Goal: Task Accomplishment & Management: Manage account settings

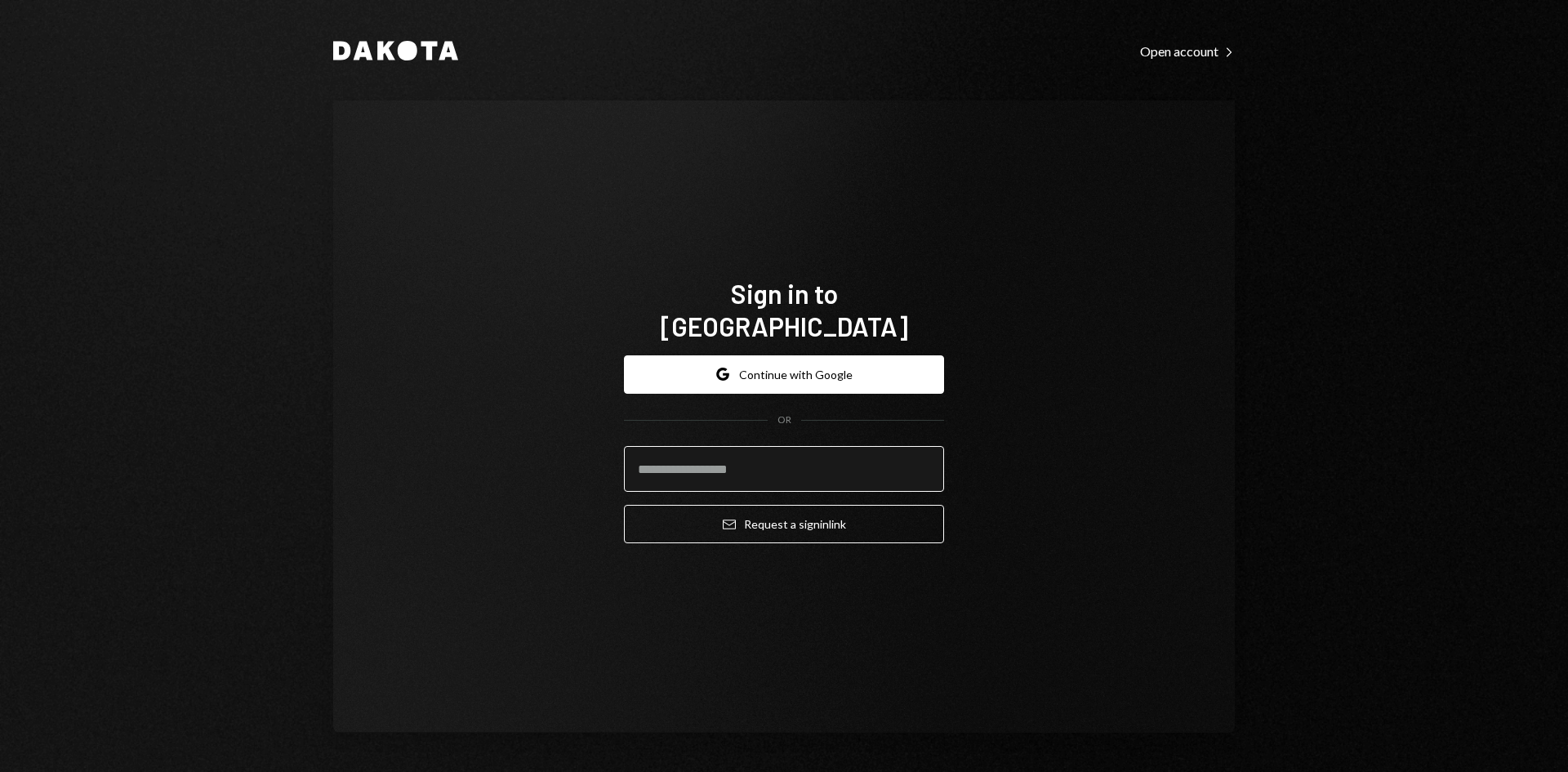
click at [745, 454] on input "email" at bounding box center [784, 469] width 320 height 46
click at [0, 771] on com-1password-button at bounding box center [0, 772] width 0 height 0
type input "**********"
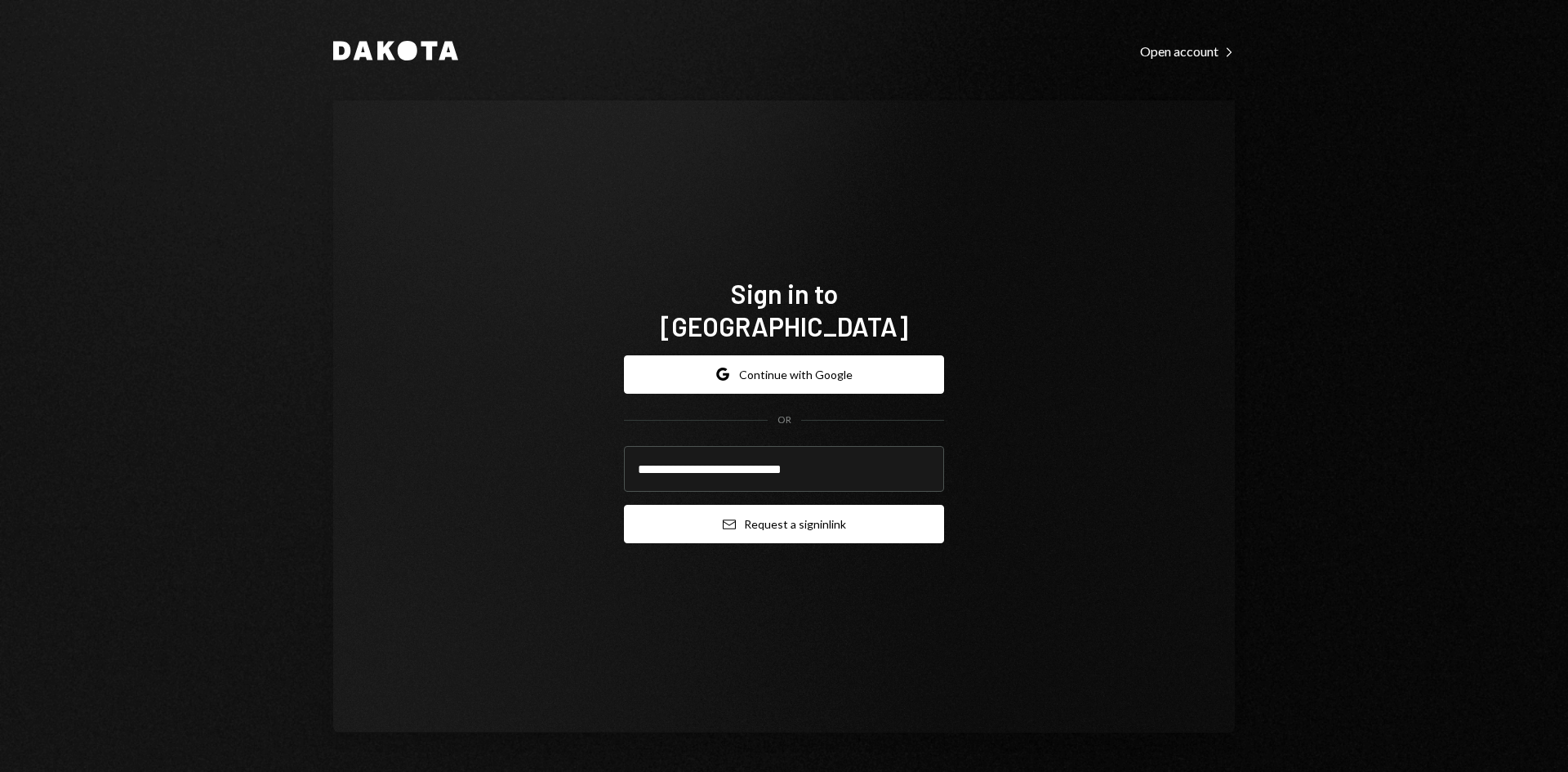
click at [772, 509] on button "Email Request a sign in link" at bounding box center [784, 524] width 320 height 39
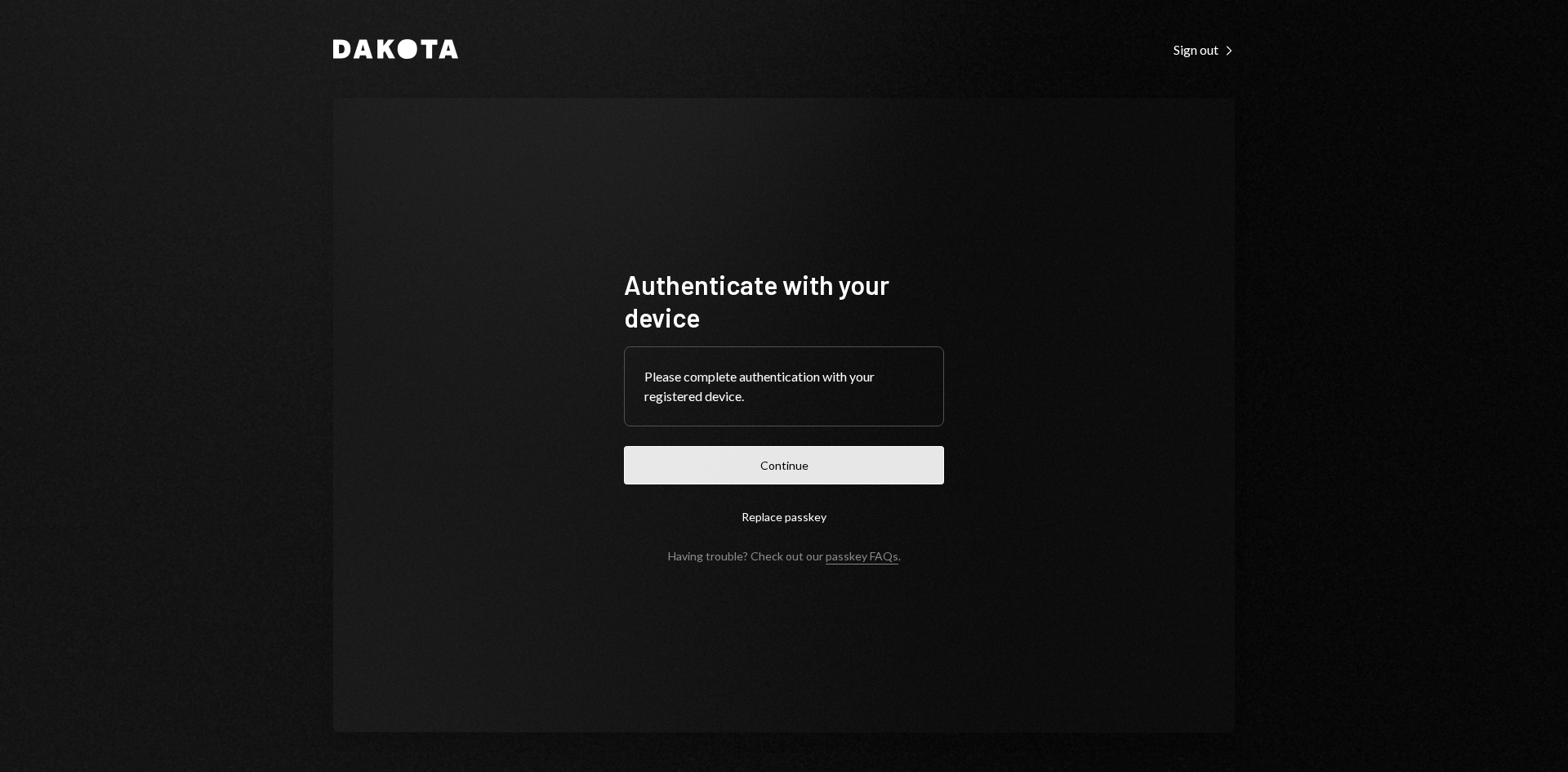
click at [790, 473] on button "Continue" at bounding box center [784, 465] width 320 height 39
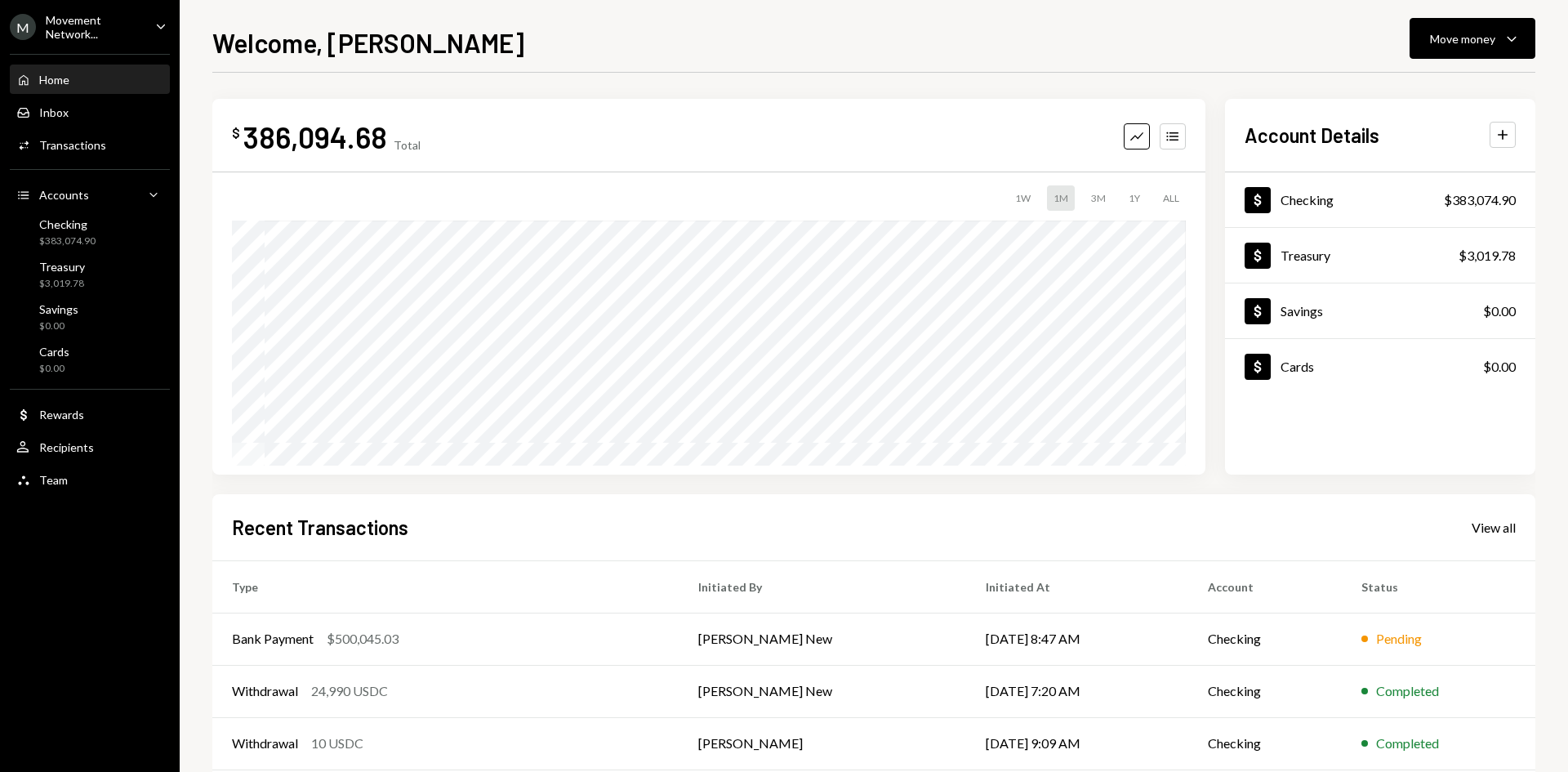
click at [157, 23] on icon "Caret Down" at bounding box center [161, 26] width 18 height 18
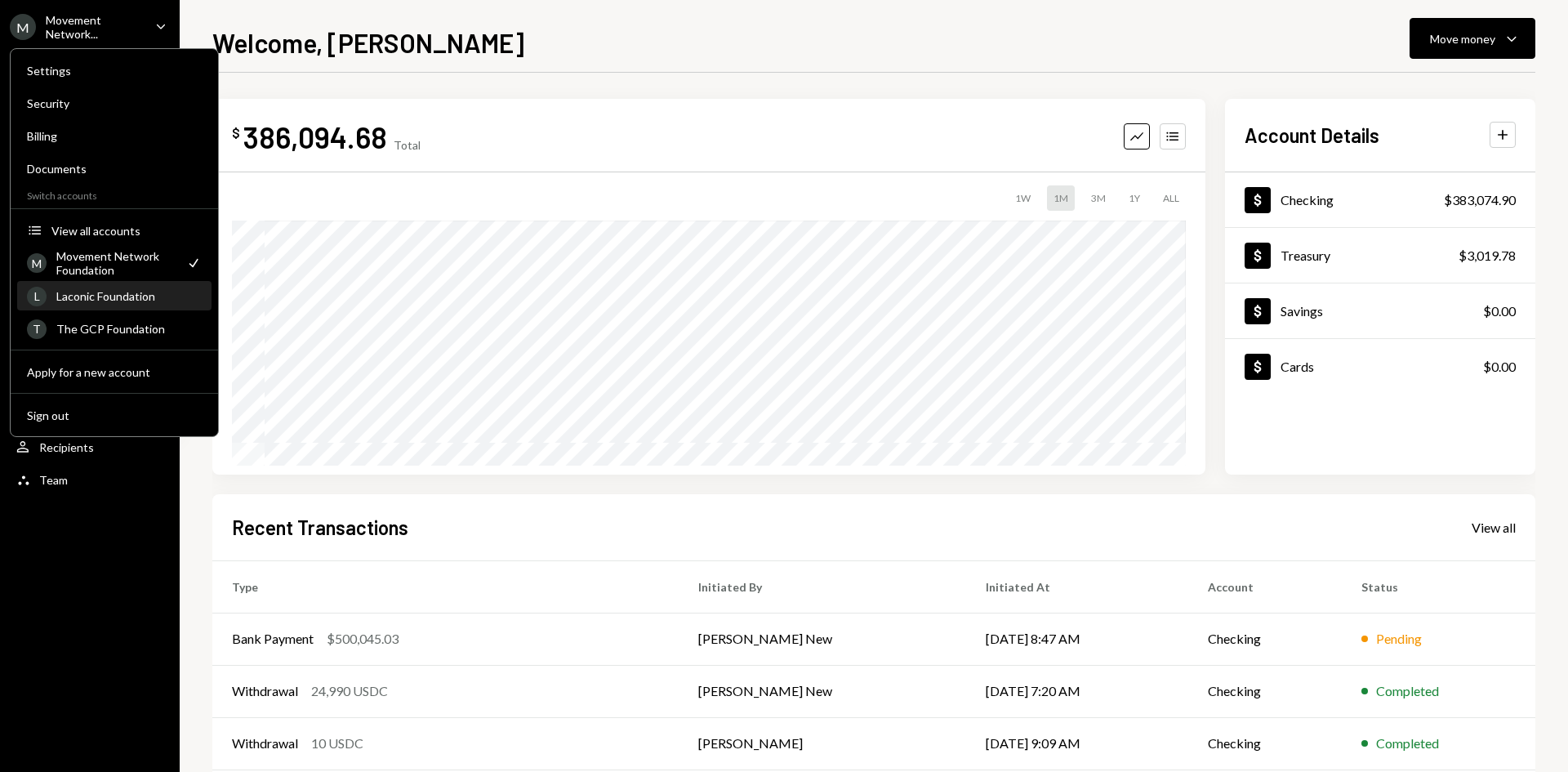
click at [128, 296] on div "Laconic Foundation" at bounding box center [128, 296] width 145 height 14
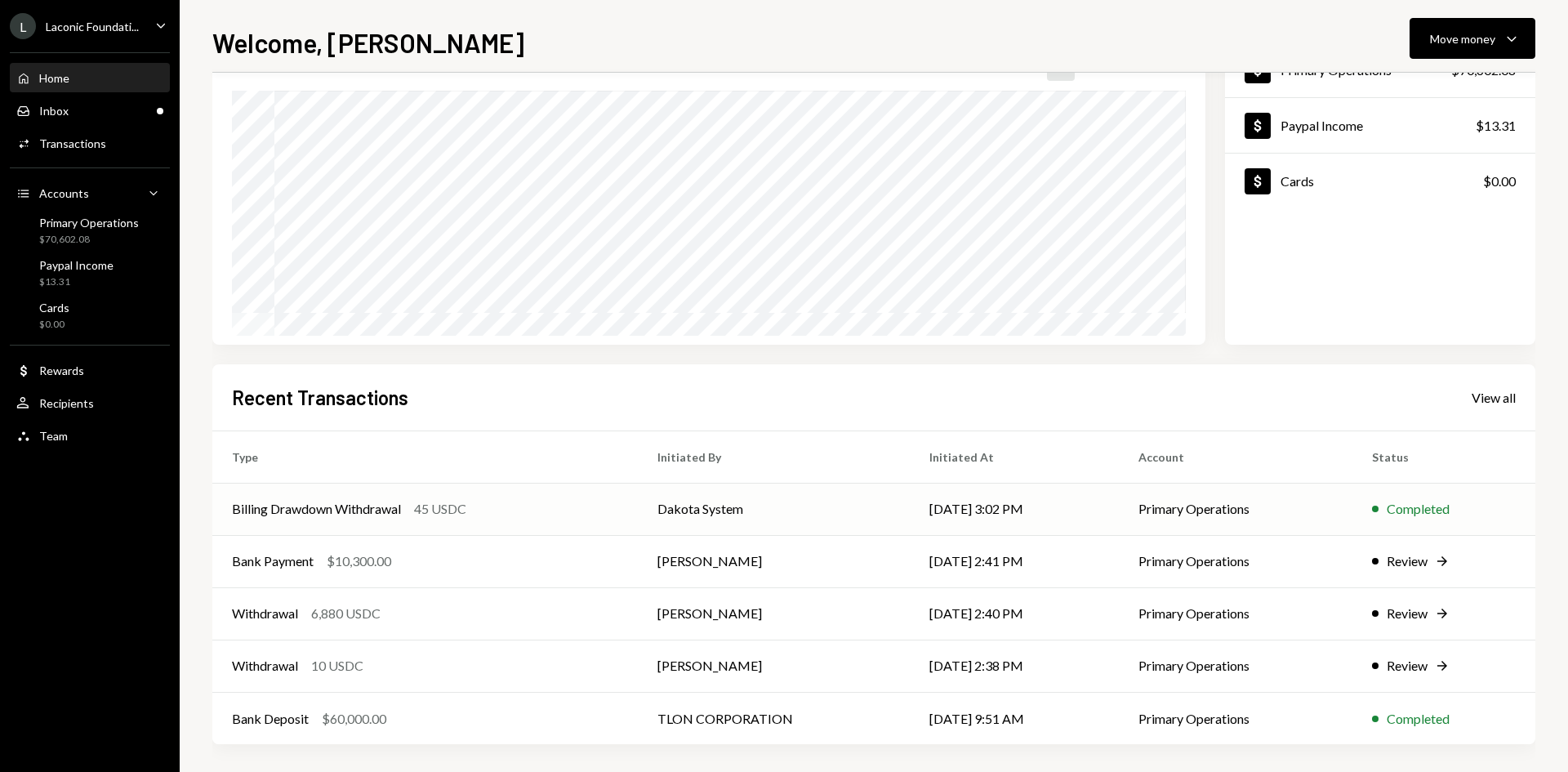
scroll to position [135, 0]
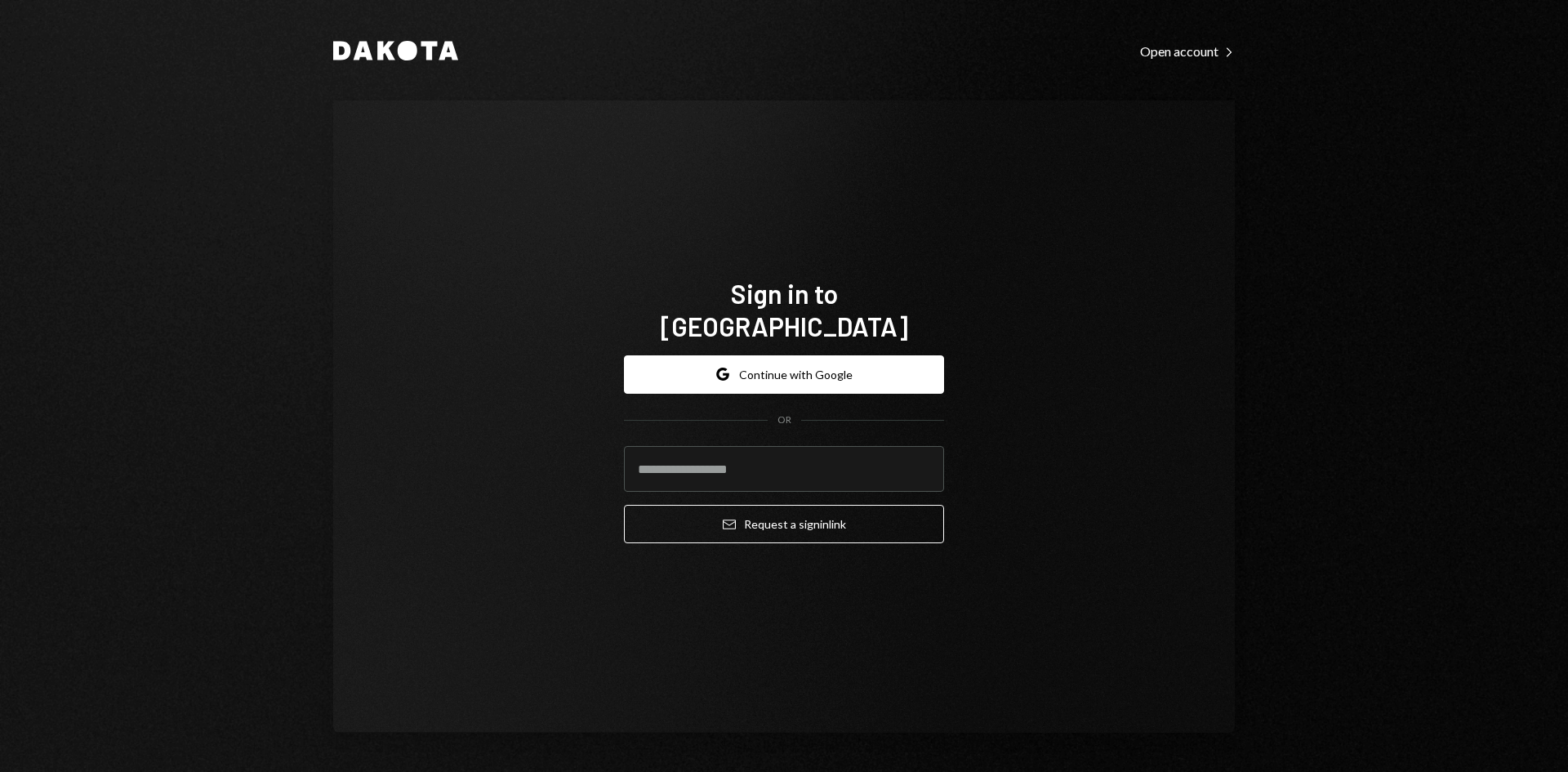
type input "**********"
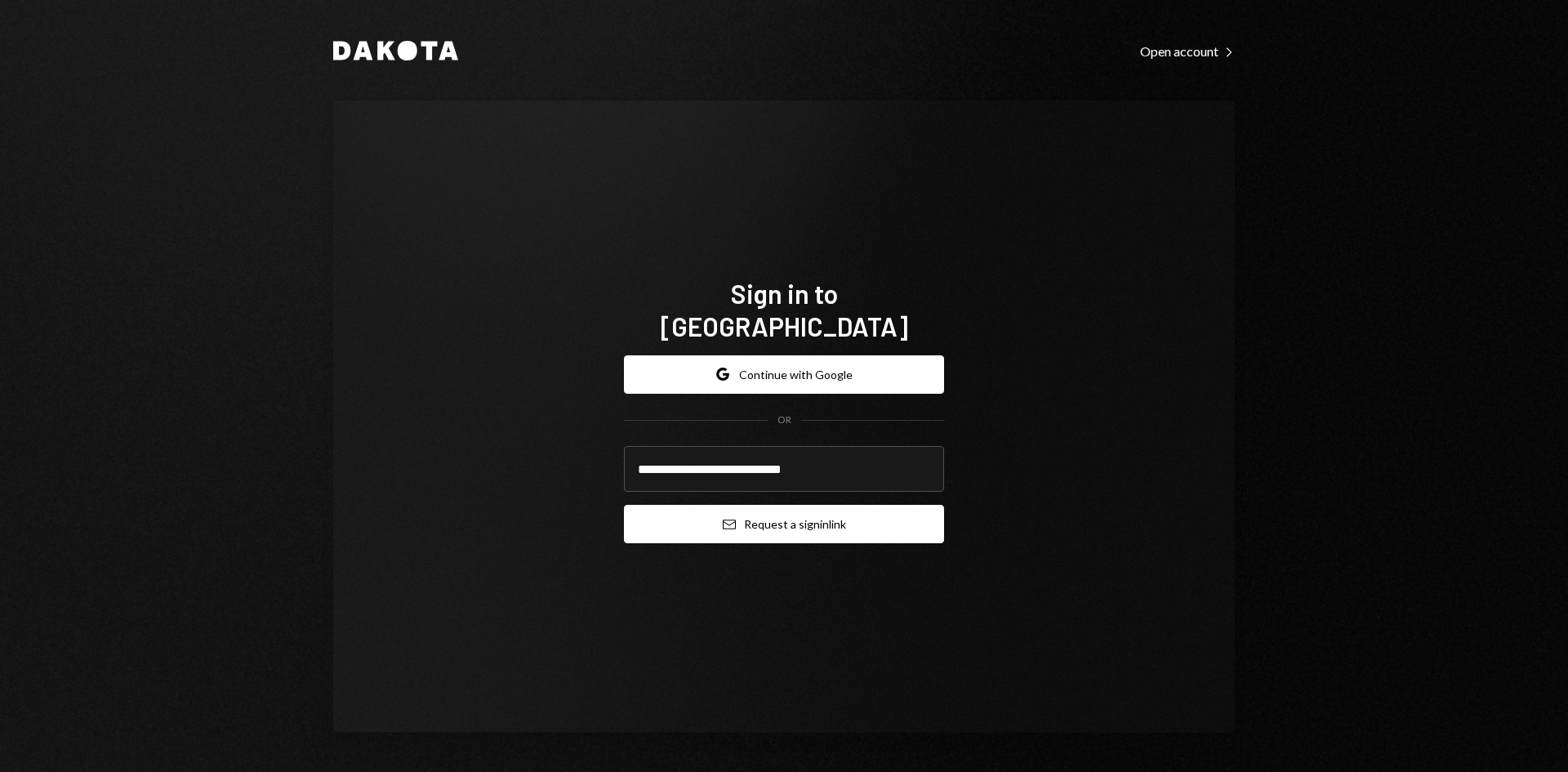
click at [808, 505] on button "Email Request a sign in link" at bounding box center [784, 524] width 320 height 39
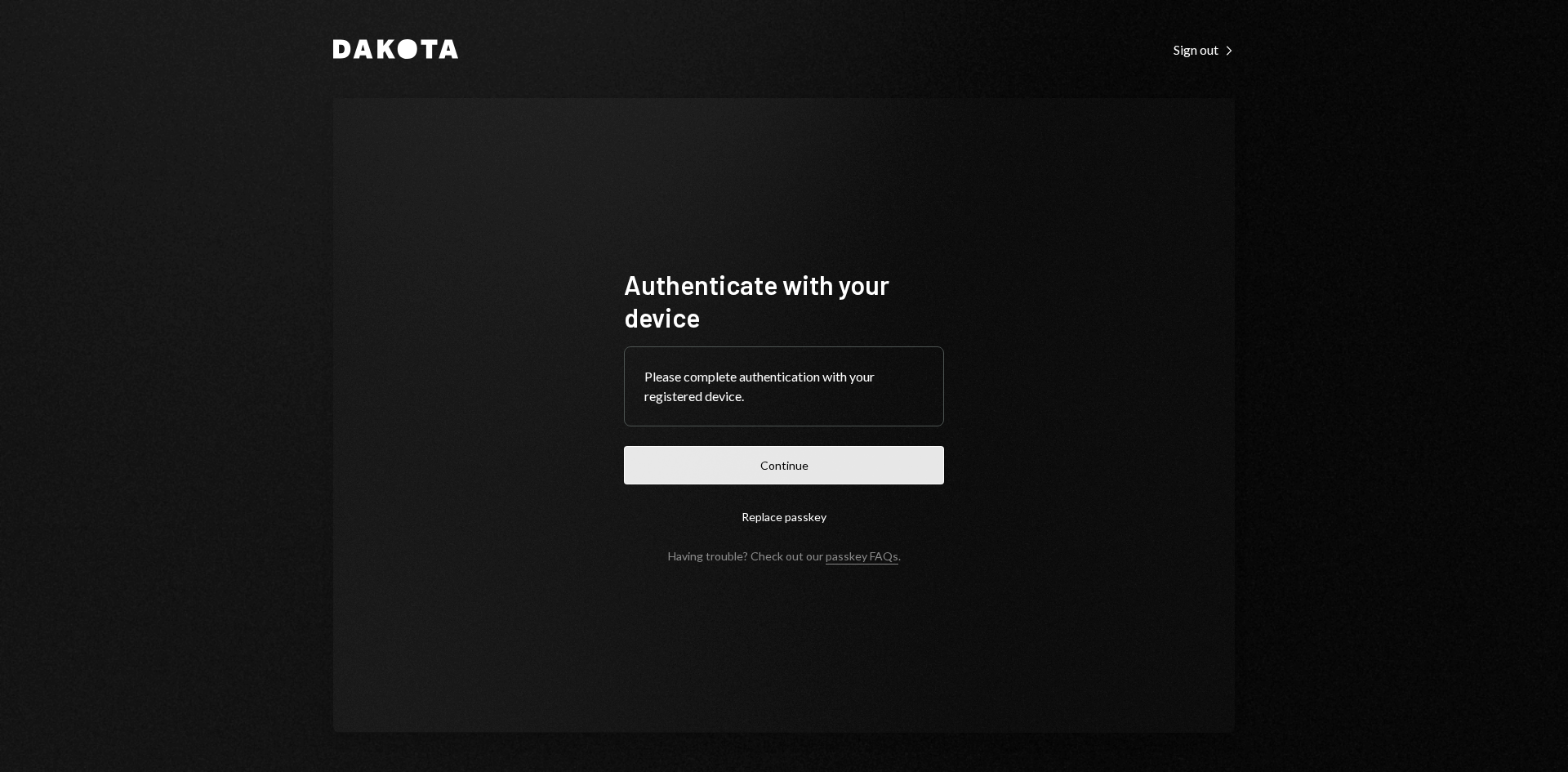
click at [860, 472] on button "Continue" at bounding box center [784, 465] width 320 height 39
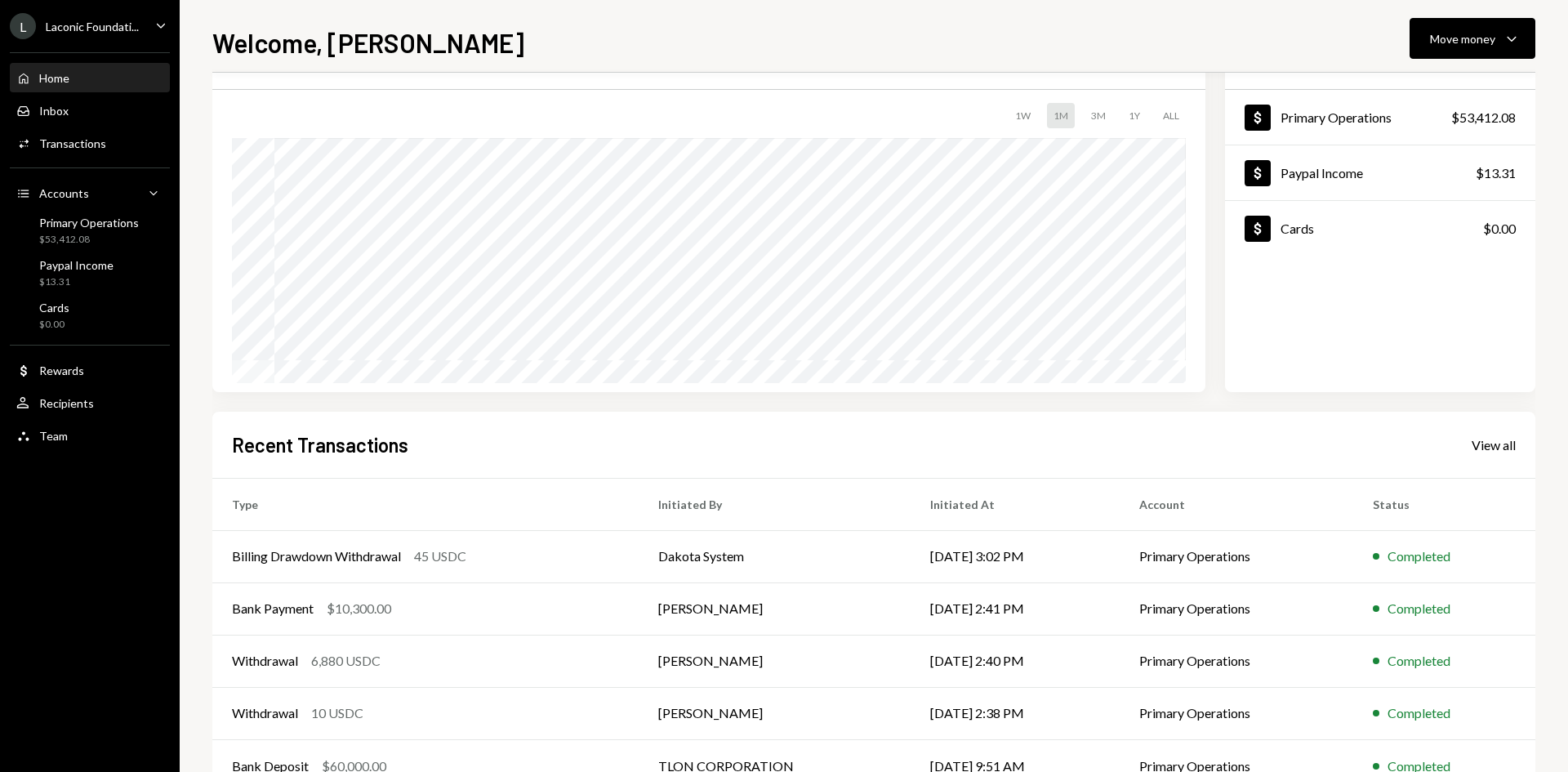
scroll to position [135, 0]
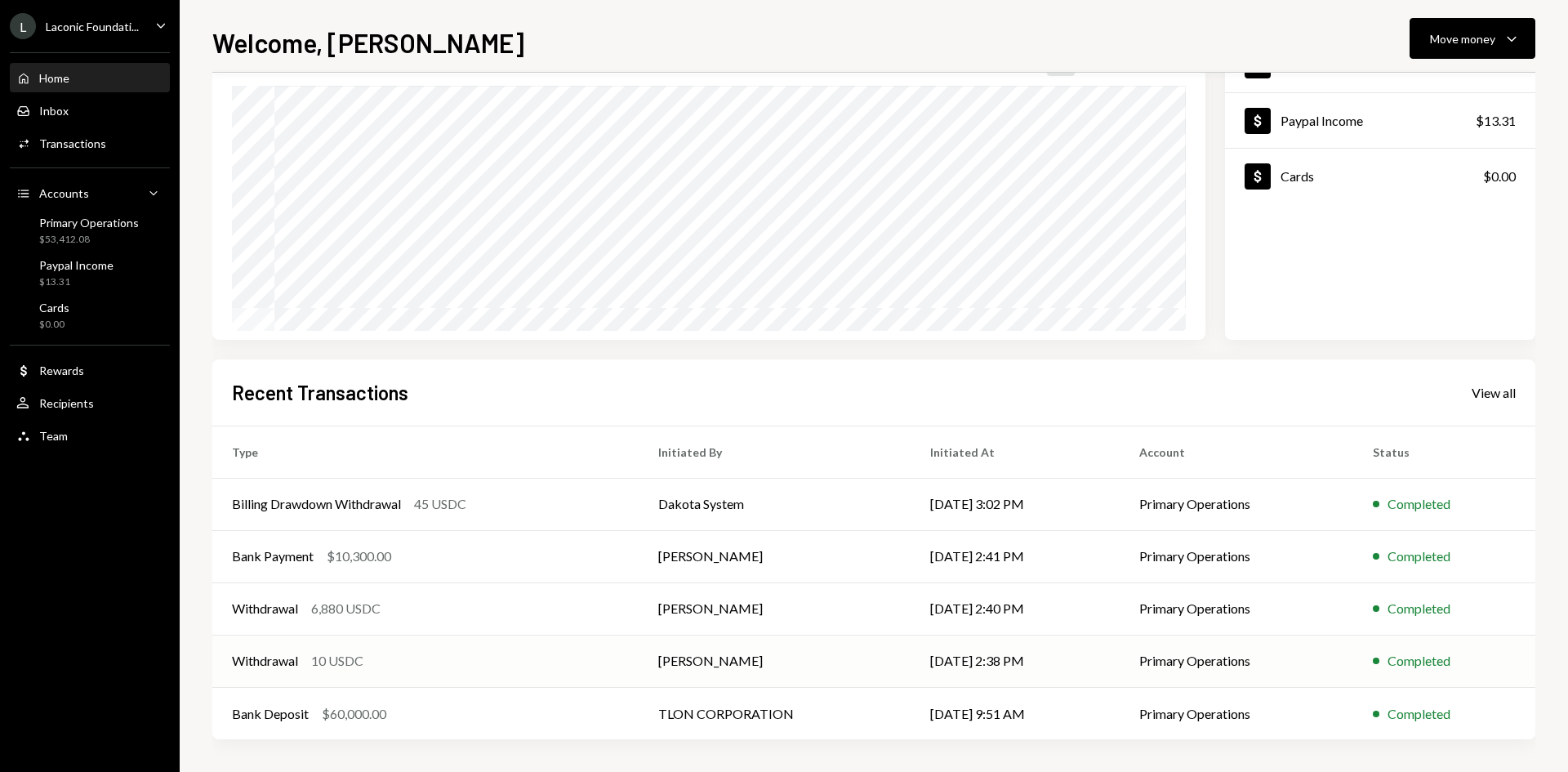
click at [374, 665] on div "Withdrawal 10 USDC" at bounding box center [425, 660] width 387 height 19
